Goal: Book appointment/travel/reservation

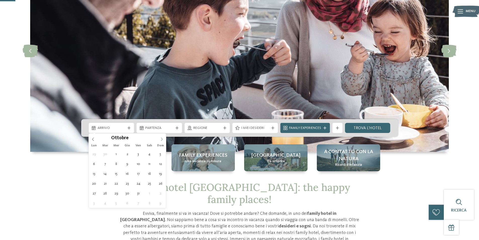
click at [162, 138] on icon at bounding box center [162, 139] width 4 height 4
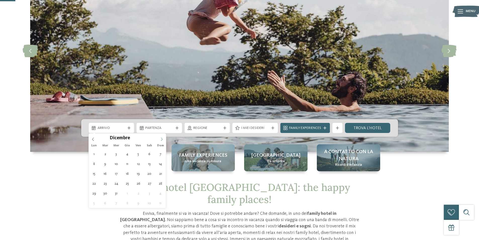
click at [162, 138] on icon at bounding box center [162, 139] width 4 height 4
type input "****"
click at [162, 138] on icon at bounding box center [162, 139] width 4 height 4
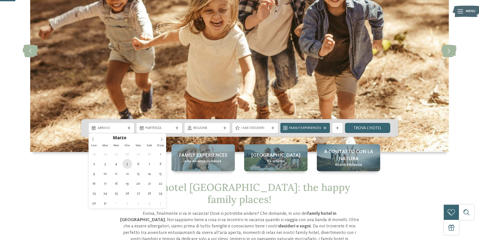
type div "05.03.2026"
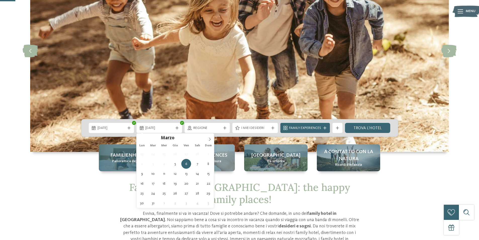
type input "****"
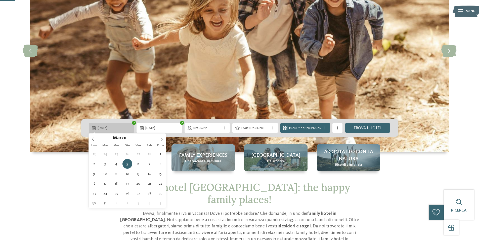
click at [123, 127] on span "05.03.2026" at bounding box center [112, 127] width 28 height 5
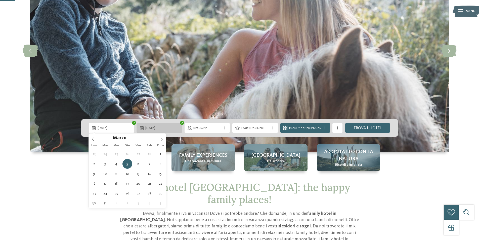
click at [164, 126] on span "05.03.2026" at bounding box center [159, 127] width 28 height 5
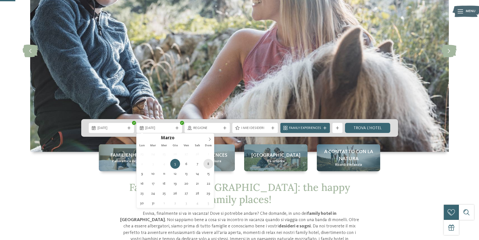
type div "08.03.2026"
click at [208, 164] on div "Family experiences Una vacanza su misura" at bounding box center [202, 157] width 63 height 27
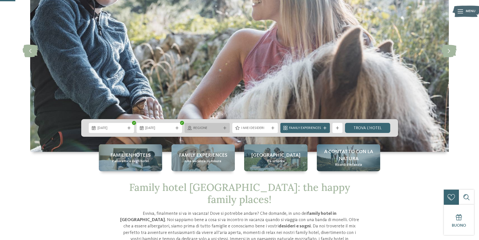
click at [204, 131] on div "Regione" at bounding box center [208, 128] width 46 height 10
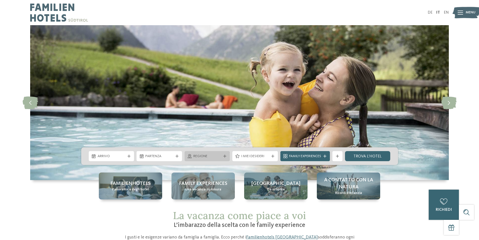
click at [214, 158] on span "Regione" at bounding box center [207, 156] width 28 height 5
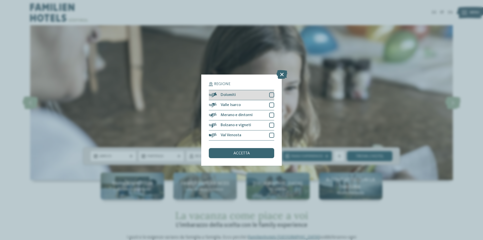
click at [250, 97] on div "Dolomiti" at bounding box center [241, 95] width 65 height 10
click at [273, 95] on div at bounding box center [271, 94] width 5 height 5
click at [0, 0] on icon at bounding box center [0, 0] width 0 height 0
click at [269, 96] on div "Dolomiti" at bounding box center [241, 95] width 65 height 10
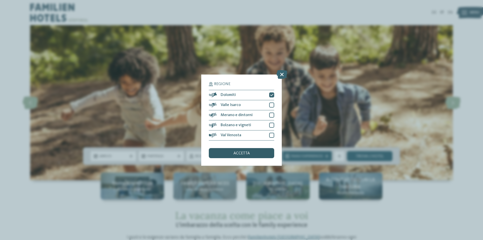
click at [236, 154] on span "accetta" at bounding box center [241, 153] width 16 height 4
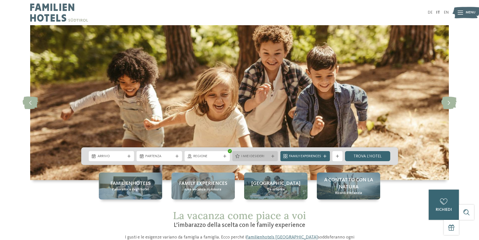
click at [257, 157] on span "I miei desideri" at bounding box center [255, 156] width 28 height 5
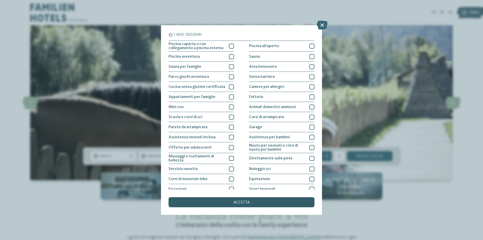
click at [237, 200] on span "accetta" at bounding box center [241, 202] width 16 height 4
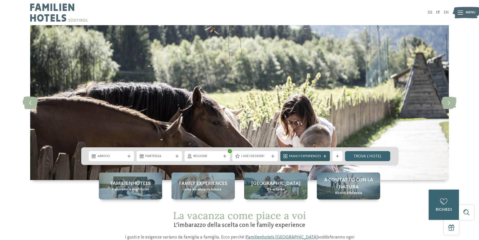
click at [314, 156] on span "Family Experiences" at bounding box center [305, 156] width 32 height 5
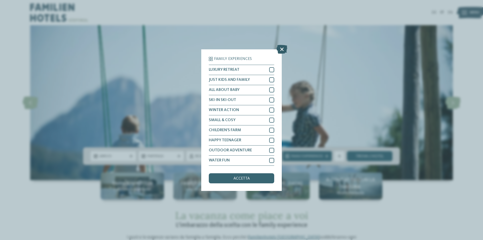
click at [281, 52] on icon at bounding box center [281, 49] width 11 height 9
click at [281, 52] on img at bounding box center [241, 102] width 422 height 155
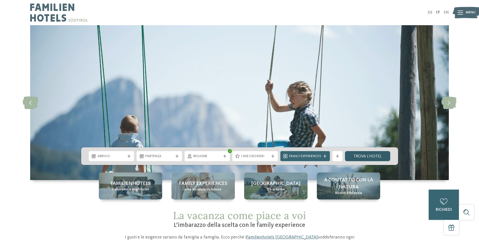
click at [356, 156] on link "trova l’hotel" at bounding box center [368, 156] width 46 height 10
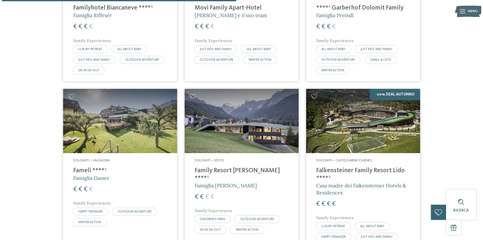
scroll to position [442, 0]
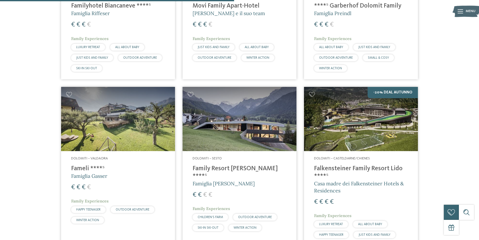
click at [225, 168] on h4 "Family Resort [PERSON_NAME] ****ˢ" at bounding box center [240, 172] width 94 height 15
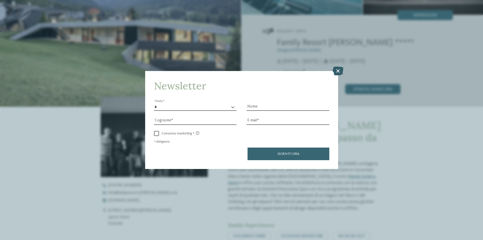
click at [336, 72] on icon at bounding box center [337, 70] width 11 height 9
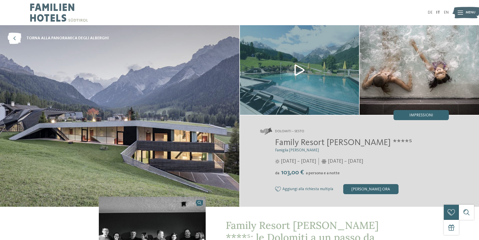
click at [301, 70] on img at bounding box center [299, 70] width 119 height 90
